Goal: Obtain resource: Download file/media

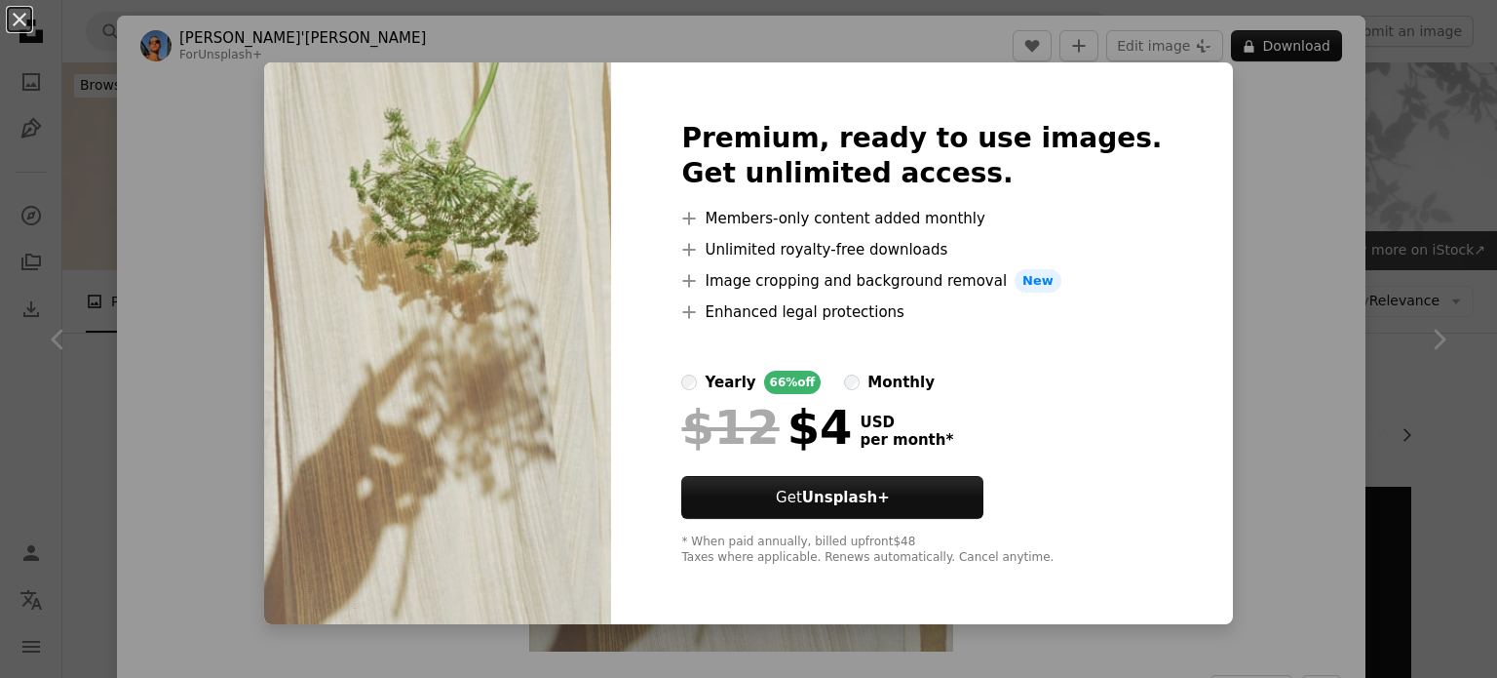
scroll to position [780, 0]
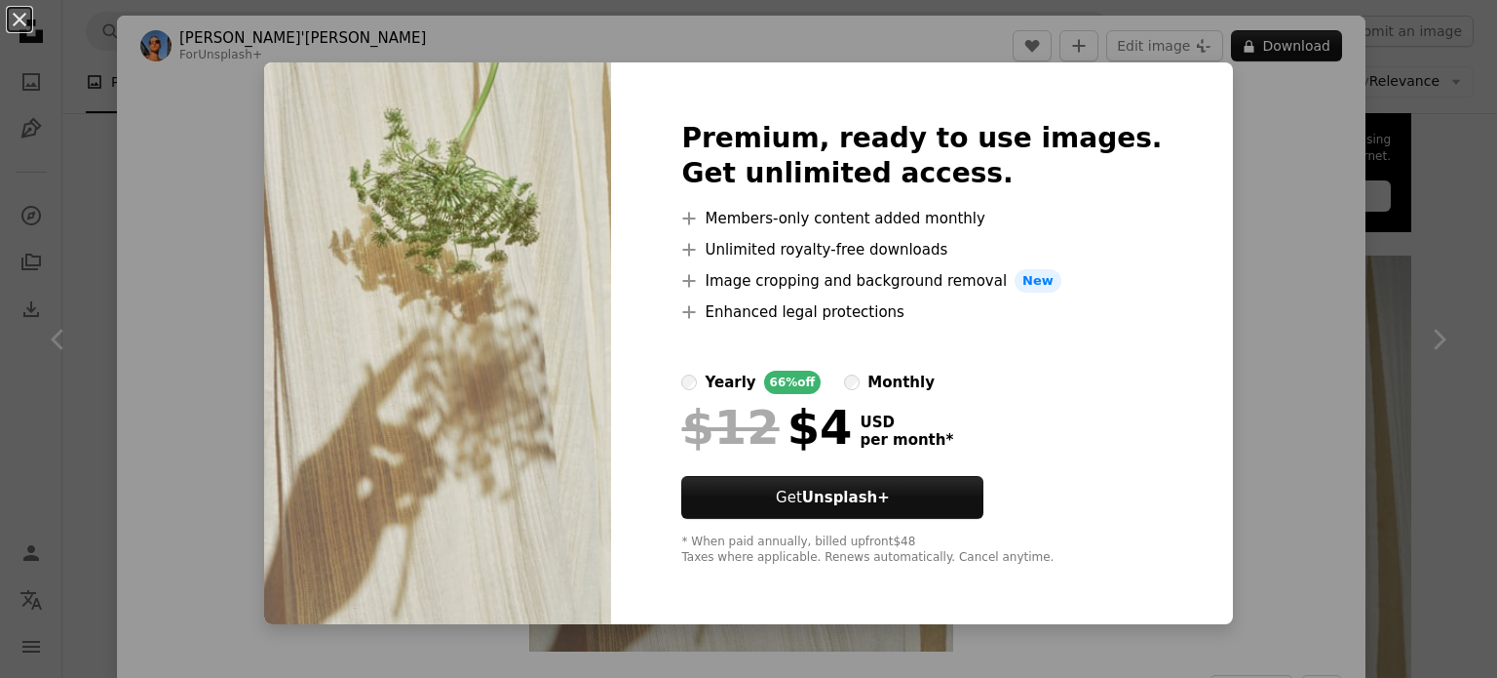
click at [216, 180] on div "An X shape Premium, ready to use images. Get unlimited access. A plus sign Memb…" at bounding box center [748, 339] width 1497 height 678
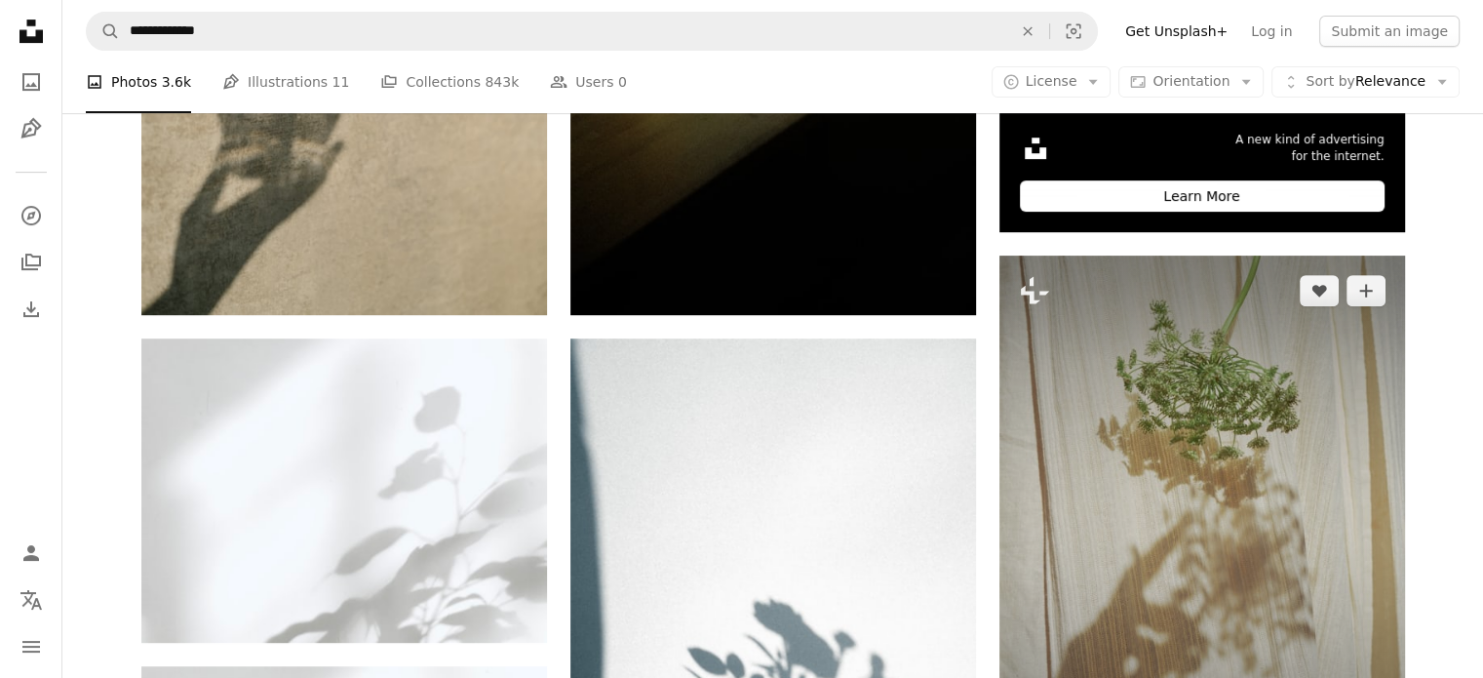
click at [1241, 597] on img at bounding box center [1202, 525] width 406 height 541
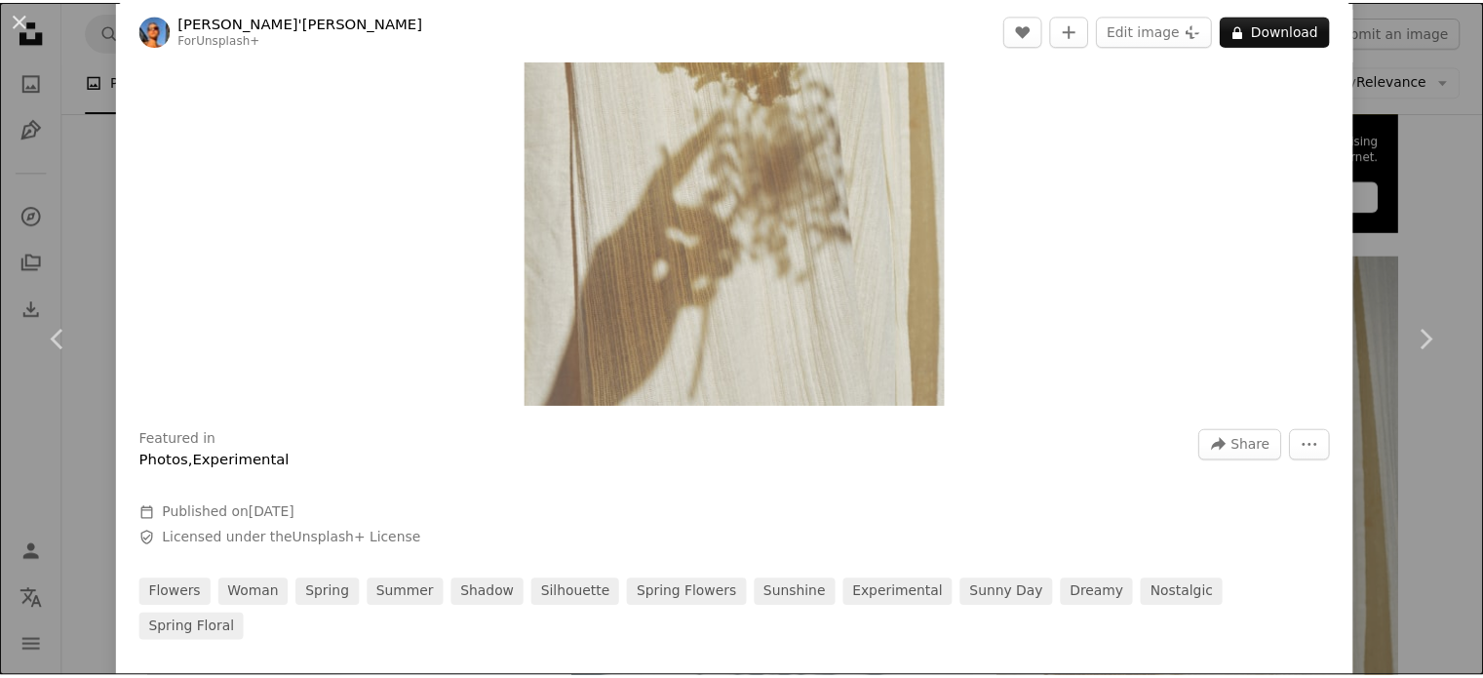
scroll to position [292, 0]
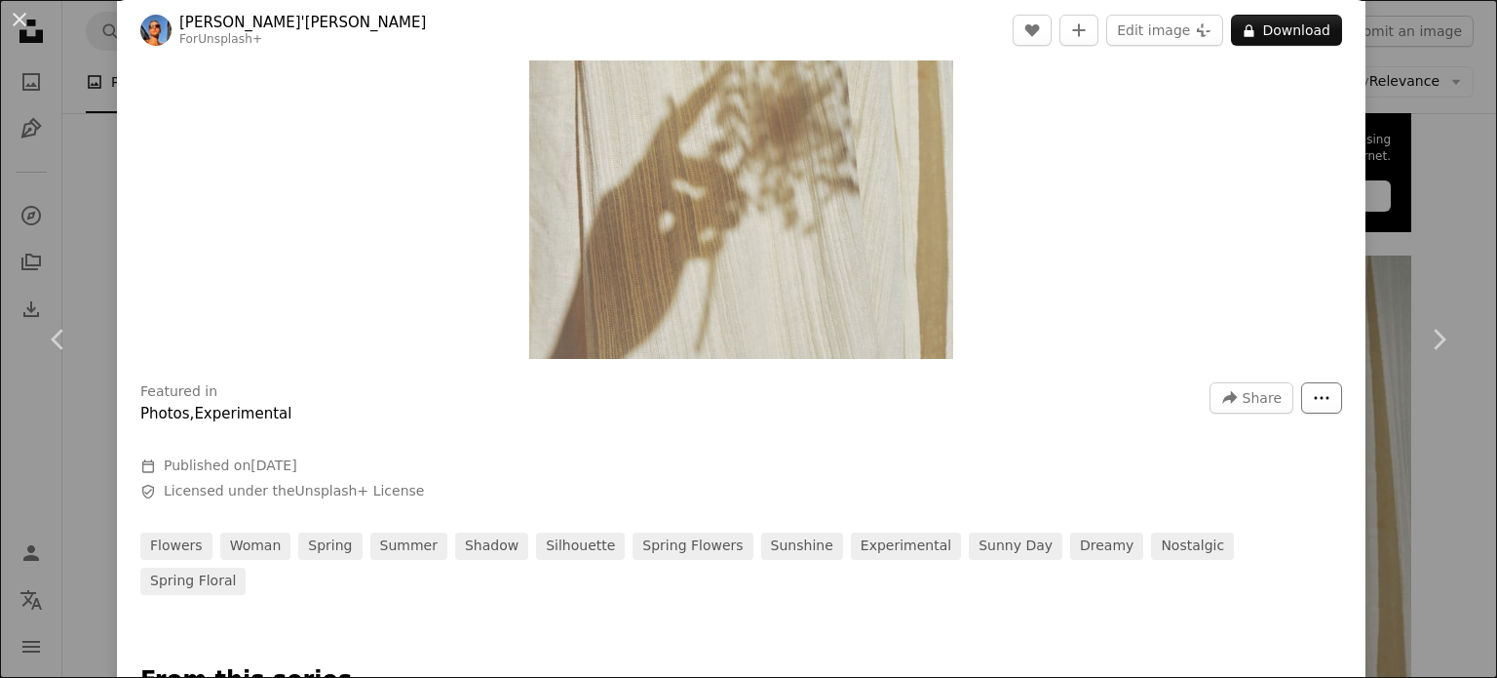
click at [1310, 386] on button "More Actions" at bounding box center [1321, 397] width 41 height 31
click at [1310, 387] on button "More Actions" at bounding box center [1321, 397] width 41 height 31
click at [1432, 125] on div "An X shape Chevron left Chevron right [PERSON_NAME]'[PERSON_NAME] For Unsplash+…" at bounding box center [748, 339] width 1497 height 678
